Goal: Information Seeking & Learning: Learn about a topic

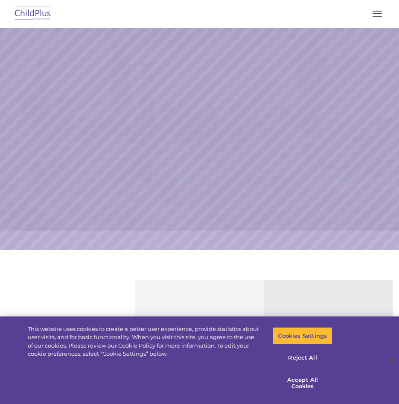
select select "MEDIUM"
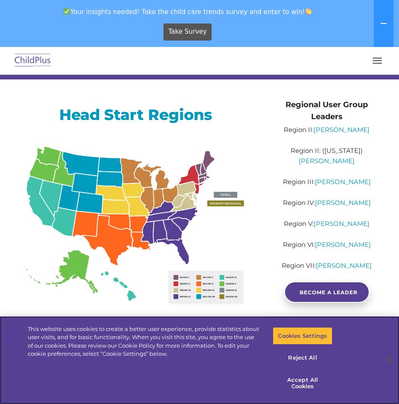
scroll to position [128, 0]
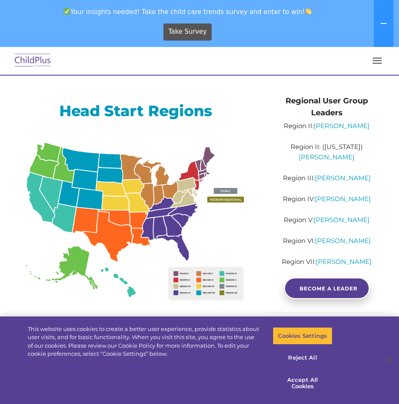
click at [162, 229] on img at bounding box center [136, 223] width 242 height 176
click at [176, 223] on img at bounding box center [136, 223] width 242 height 176
click at [341, 201] on link "Sabrina Keen" at bounding box center [343, 199] width 56 height 8
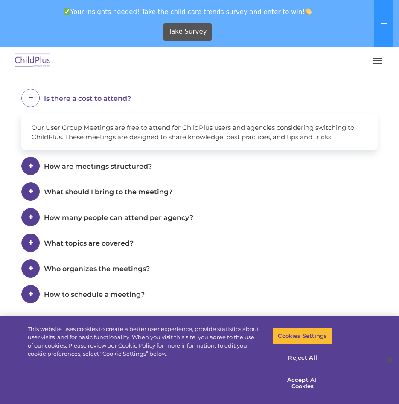
scroll to position [492, 0]
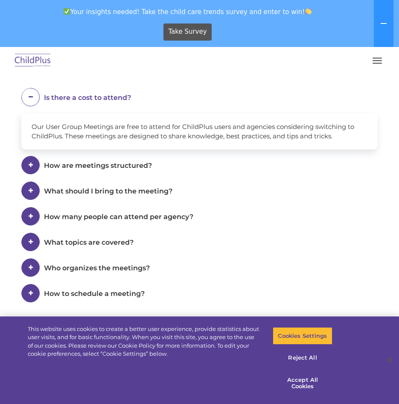
click at [126, 193] on span "What should I bring to the meeting?" at bounding box center [108, 191] width 129 height 8
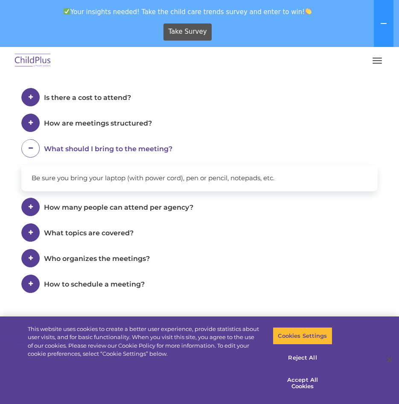
click at [86, 234] on span "What topics are covered?" at bounding box center [89, 233] width 90 height 8
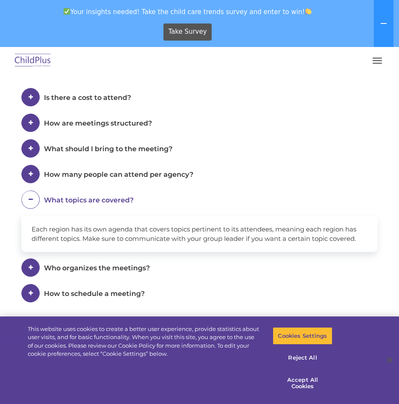
click at [110, 294] on span "How to schedule a meeting?" at bounding box center [94, 294] width 101 height 8
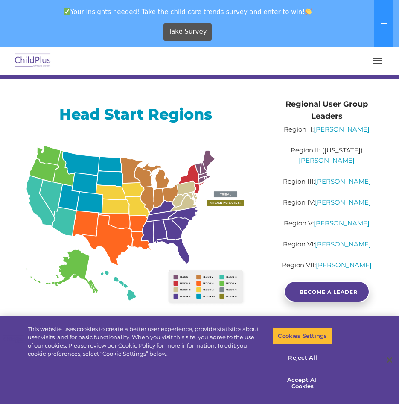
scroll to position [0, 0]
